Goal: Complete application form: Complete application form

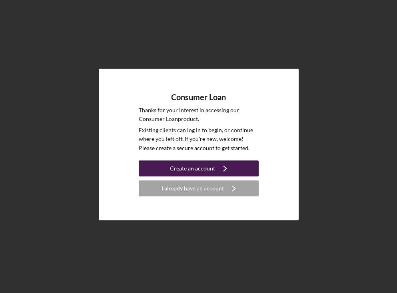
click at [223, 169] on icon "Icon/Navigate" at bounding box center [225, 169] width 20 height 20
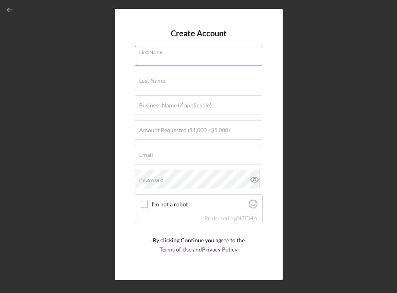
click at [187, 49] on div "First Name" at bounding box center [199, 56] width 128 height 20
type input "[PERSON_NAME]"
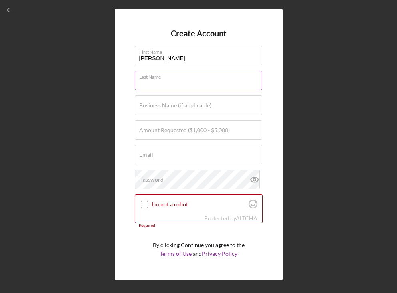
click at [189, 80] on input "Last Name" at bounding box center [198, 80] width 127 height 19
type input "[PERSON_NAME]"
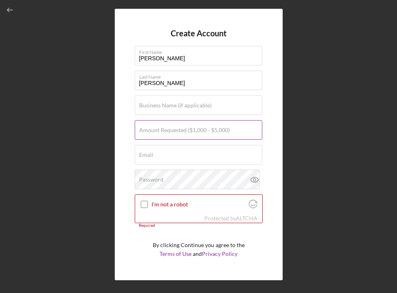
click at [197, 130] on label "Amount Requested ($1,000 - $5,000)" at bounding box center [184, 130] width 91 height 6
click at [197, 130] on input "Amount Requested ($1,000 - $5,000)" at bounding box center [198, 129] width 127 height 19
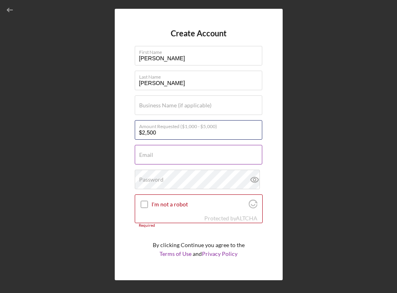
type input "$2,500"
click at [169, 154] on div "Email Required" at bounding box center [199, 155] width 128 height 20
type input "[EMAIL_ADDRESS][DOMAIN_NAME]"
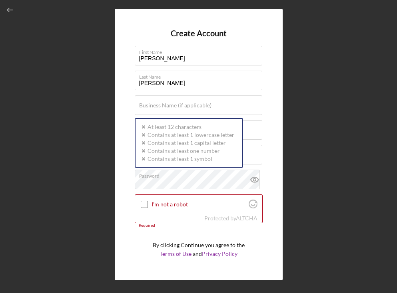
click at [337, 133] on div "Create Account First Name [PERSON_NAME] Last Name [PERSON_NAME] Business Name (…" at bounding box center [198, 144] width 389 height 289
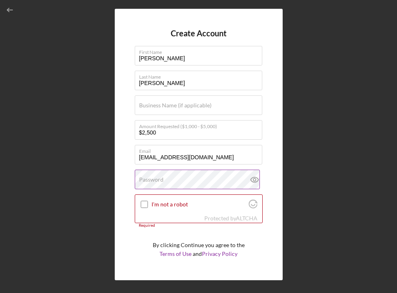
click at [141, 180] on label "Password" at bounding box center [151, 180] width 24 height 6
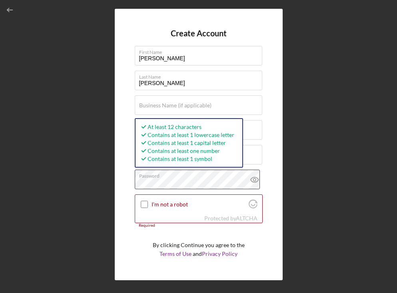
click at [135, 267] on button "Create Account" at bounding box center [199, 275] width 128 height 16
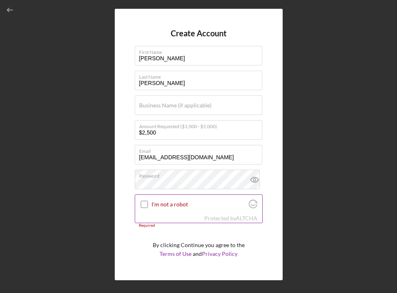
click at [143, 205] on input "I'm not a robot" at bounding box center [144, 204] width 7 height 7
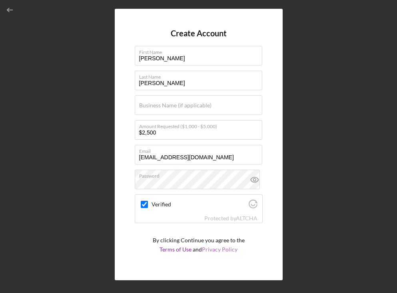
click at [223, 248] on link "Privacy Policy" at bounding box center [220, 249] width 36 height 7
checkbox input "true"
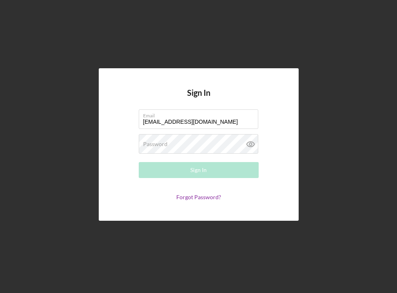
type input "[EMAIL_ADDRESS][DOMAIN_NAME]"
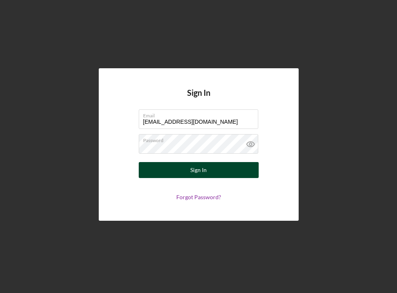
click at [220, 171] on button "Sign In" at bounding box center [199, 170] width 120 height 16
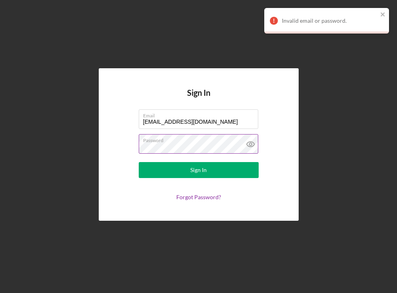
click at [249, 143] on icon at bounding box center [251, 144] width 20 height 20
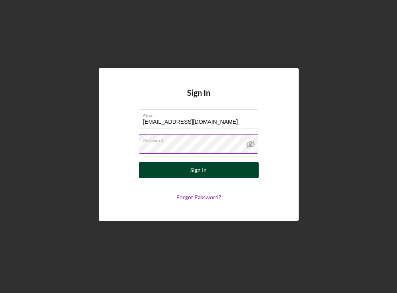
click at [198, 170] on div "Sign In" at bounding box center [198, 170] width 16 height 16
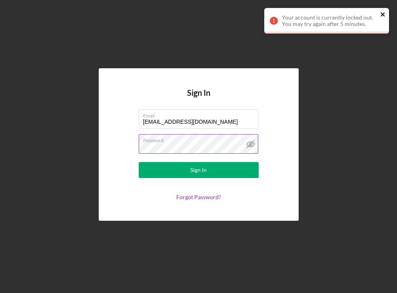
click at [380, 14] on icon "close" at bounding box center [383, 14] width 6 height 6
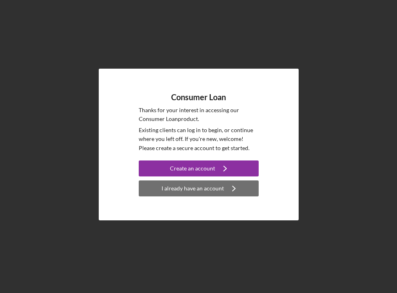
click at [210, 190] on div "I already have an account" at bounding box center [192, 189] width 62 height 16
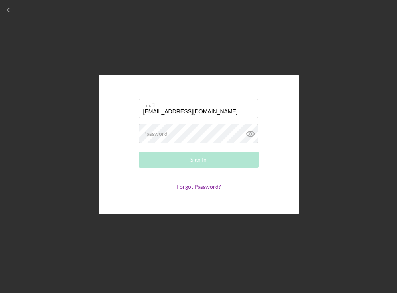
type input "[EMAIL_ADDRESS][DOMAIN_NAME]"
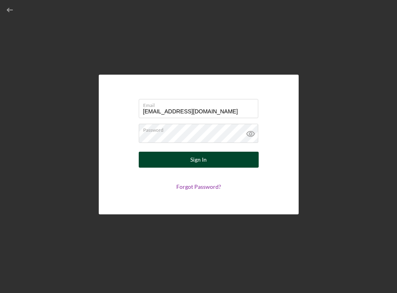
click at [232, 161] on button "Sign In" at bounding box center [199, 160] width 120 height 16
